Goal: Information Seeking & Learning: Learn about a topic

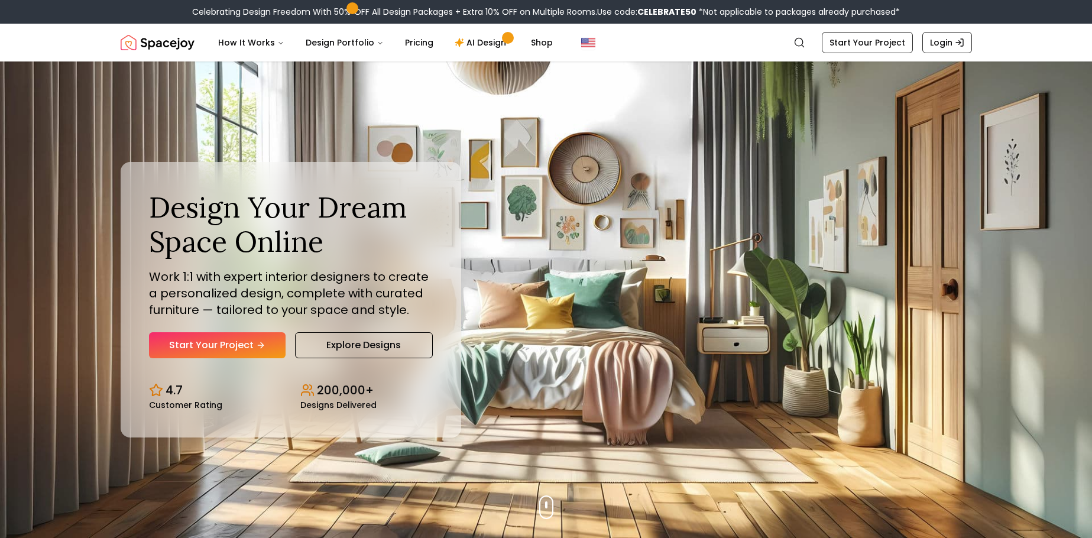
click at [196, 328] on div "Design Your Dream Space Online Work 1:1 with expert interior designers to creat…" at bounding box center [291, 273] width 284 height 167
click at [199, 335] on link "Start Your Project" at bounding box center [217, 345] width 137 height 26
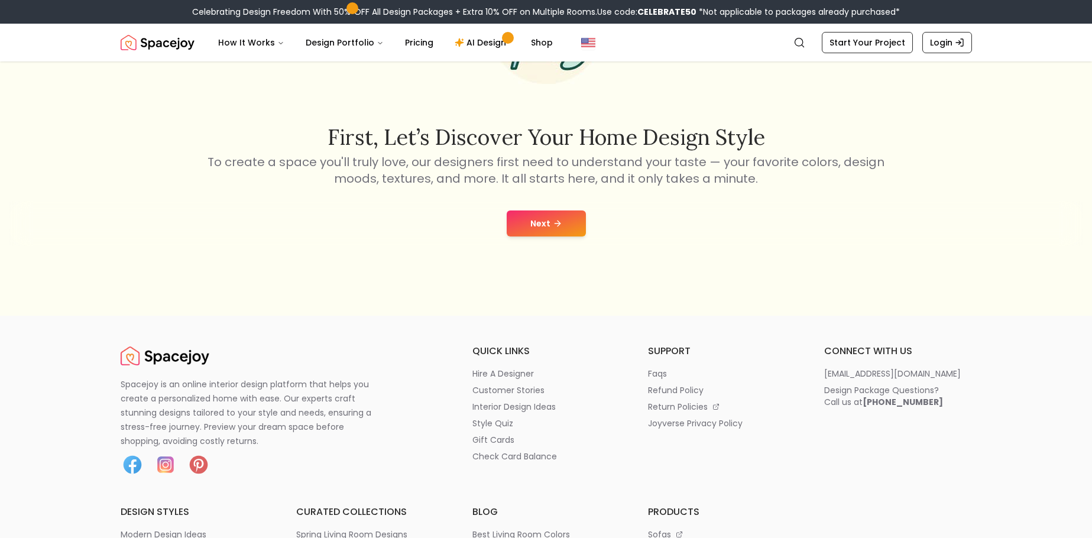
scroll to position [177, 0]
click at [556, 221] on icon at bounding box center [557, 222] width 9 height 9
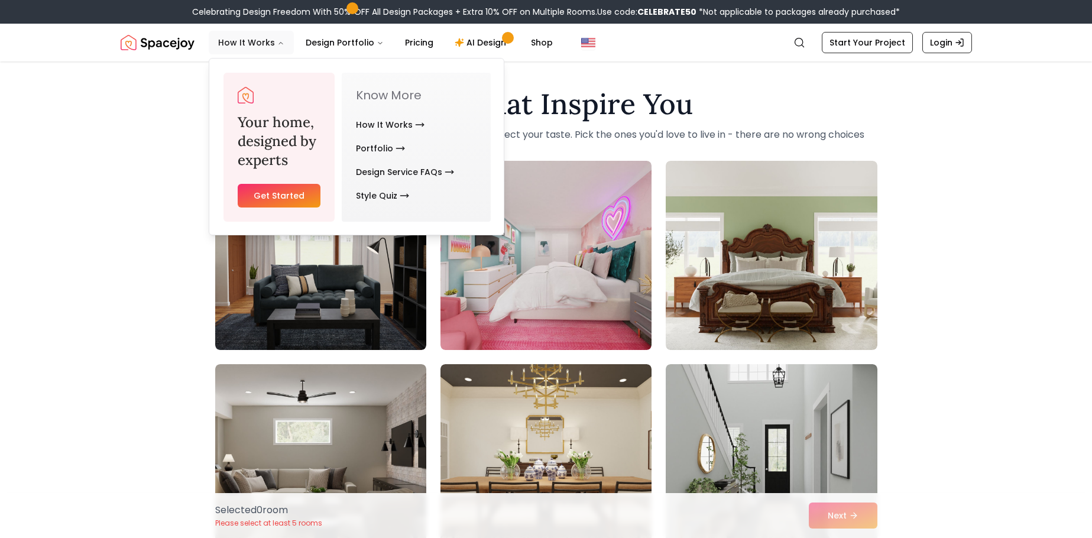
click at [247, 43] on button "How It Works" at bounding box center [251, 43] width 85 height 24
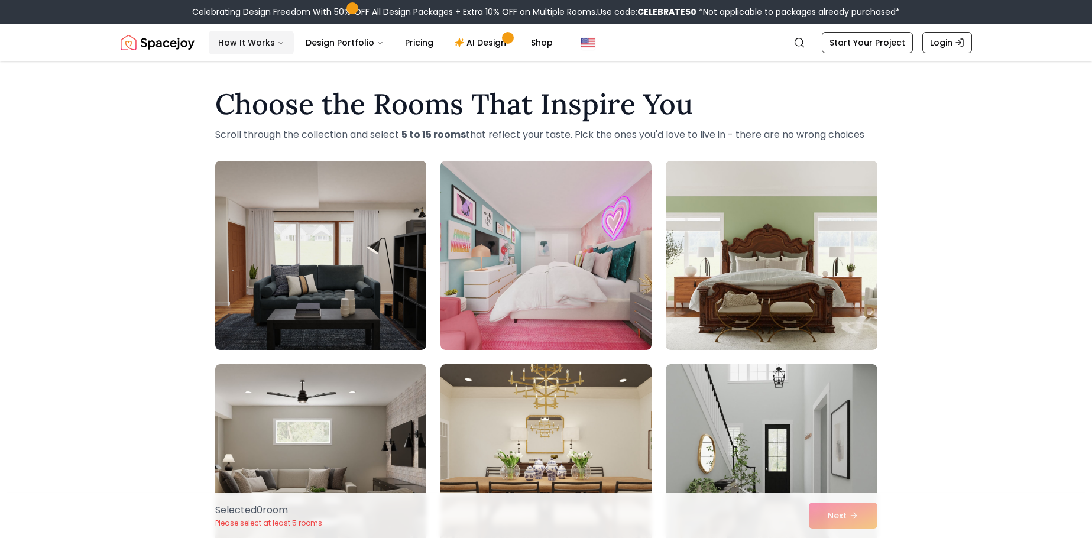
click at [274, 35] on button "How It Works" at bounding box center [251, 43] width 85 height 24
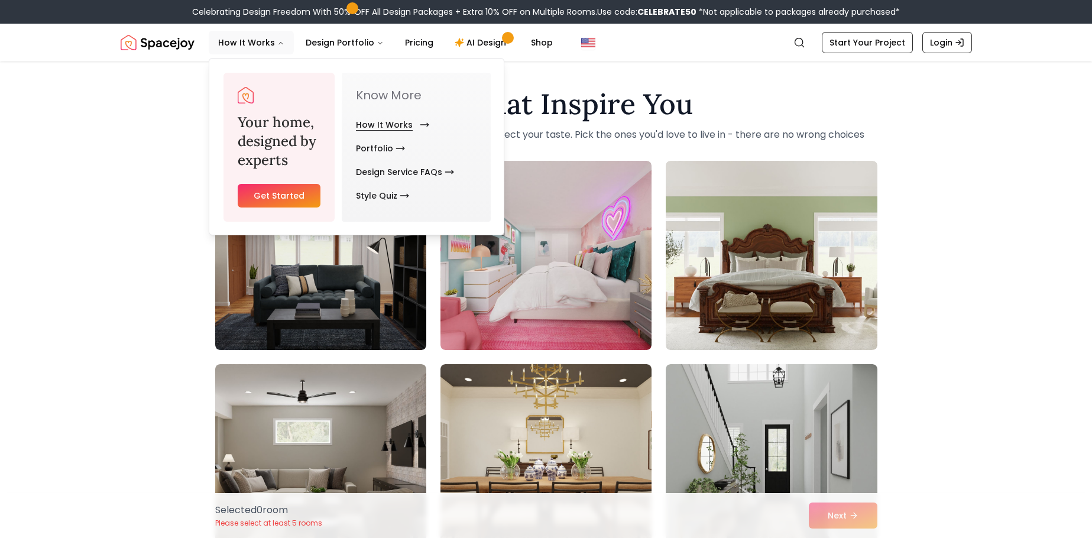
click at [364, 125] on link "How It Works" at bounding box center [390, 125] width 69 height 24
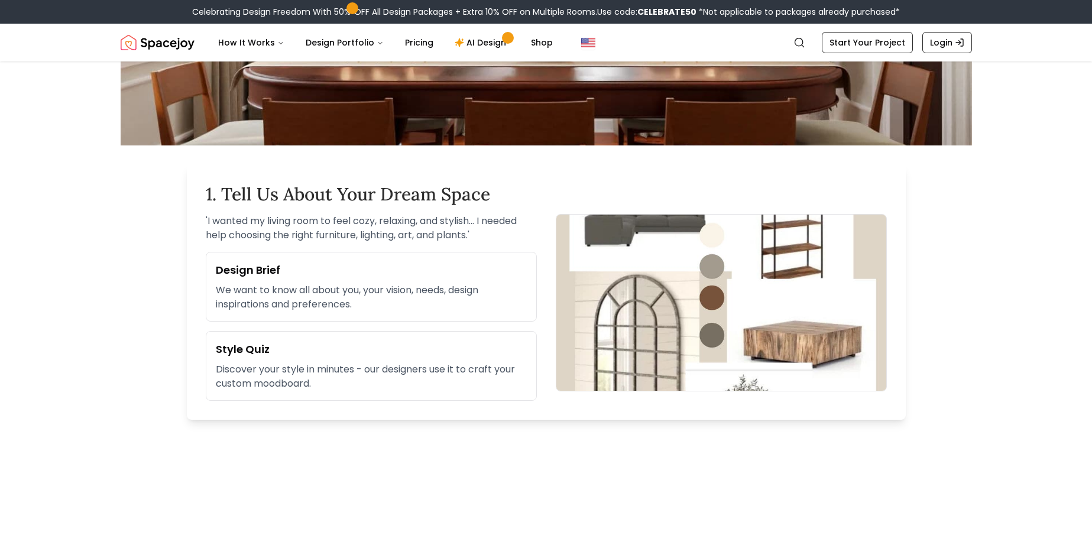
scroll to position [59, 0]
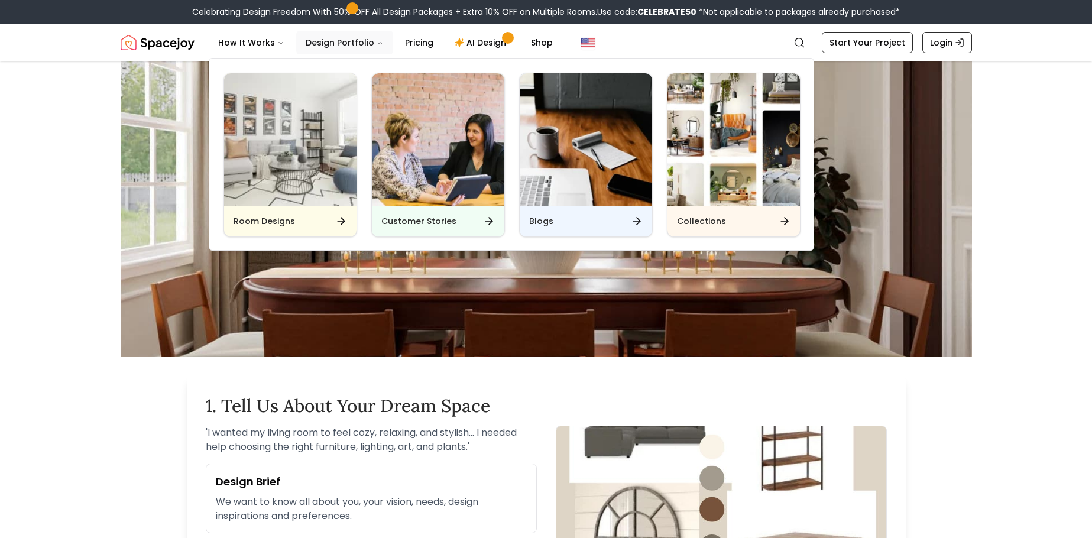
click at [355, 41] on button "Design Portfolio" at bounding box center [344, 43] width 97 height 24
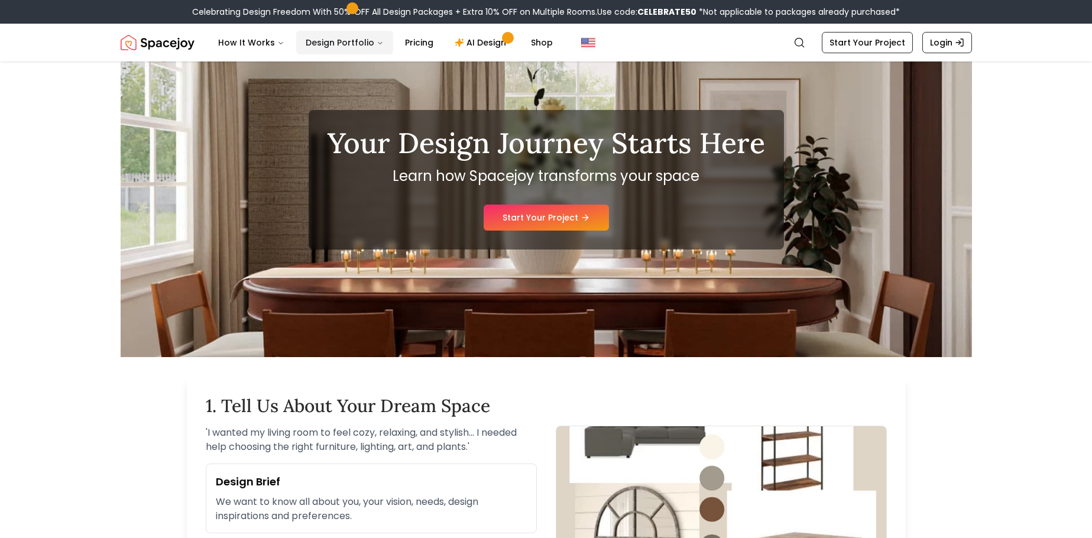
click at [355, 42] on button "Design Portfolio" at bounding box center [344, 43] width 97 height 24
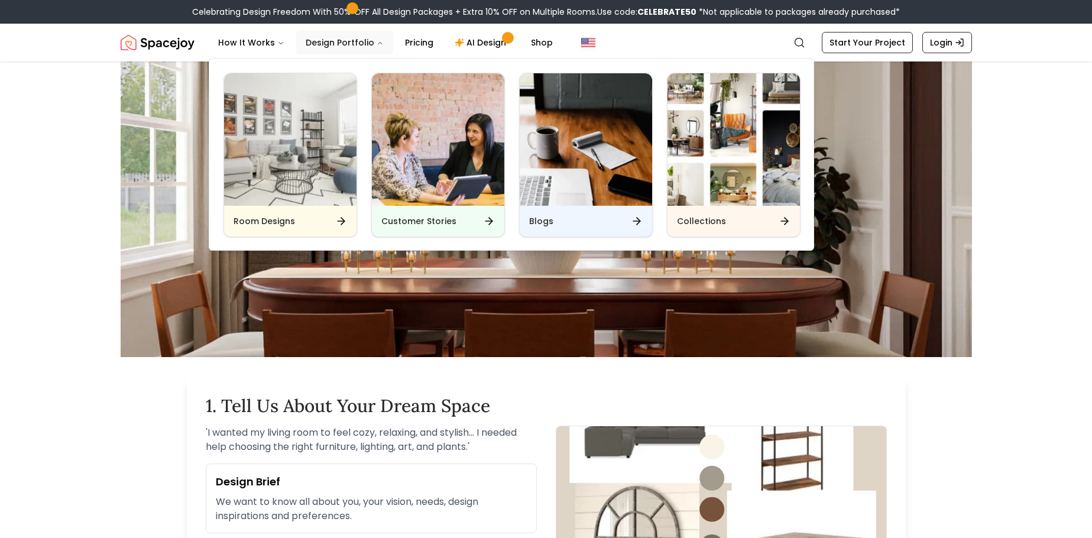
click at [377, 43] on icon "Main" at bounding box center [380, 43] width 7 height 7
